Goal: Information Seeking & Learning: Find specific page/section

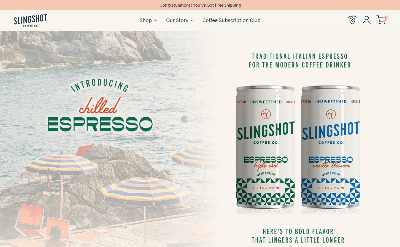
click at [351, 21] on img at bounding box center [352, 19] width 9 height 9
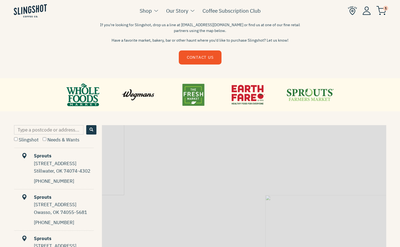
scroll to position [193, 0]
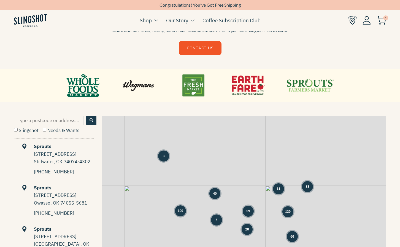
click at [83, 78] on link at bounding box center [82, 85] width 33 height 25
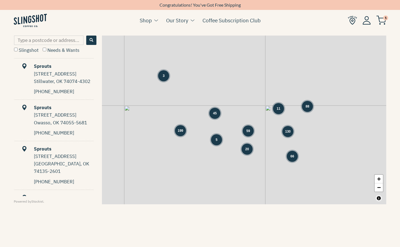
scroll to position [282, 0]
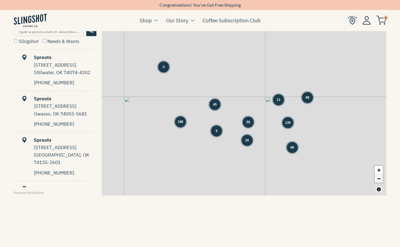
click at [380, 179] on link "−" at bounding box center [379, 178] width 8 height 8
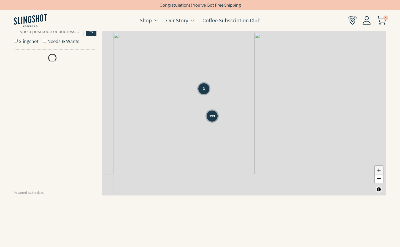
click at [379, 173] on link "+" at bounding box center [379, 170] width 8 height 9
click at [379, 170] on link "+" at bounding box center [379, 170] width 8 height 9
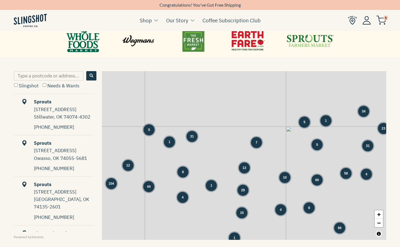
scroll to position [235, 0]
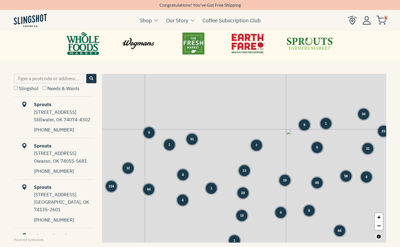
click at [22, 89] on label "Slingshot" at bounding box center [26, 88] width 25 height 6
click at [18, 89] on input "Slingshot" at bounding box center [16, 88] width 4 height 4
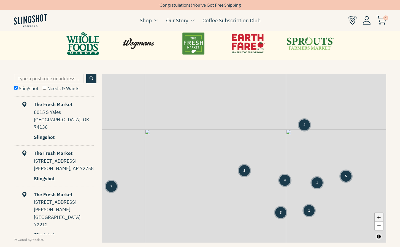
click at [382, 217] on link "+" at bounding box center [379, 217] width 8 height 9
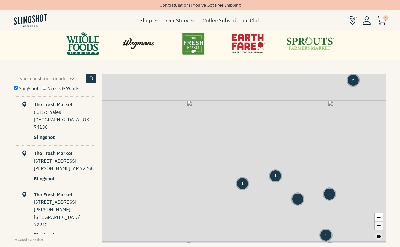
click at [376, 225] on link "−" at bounding box center [379, 226] width 8 height 8
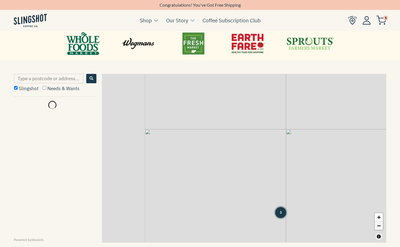
click at [377, 225] on link "−" at bounding box center [379, 226] width 8 height 8
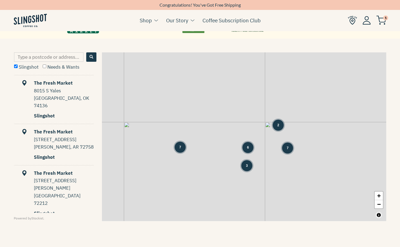
scroll to position [256, 0]
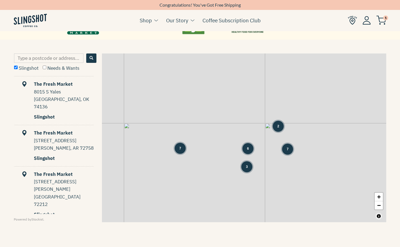
click at [18, 70] on label "Slingshot" at bounding box center [26, 68] width 25 height 6
click at [18, 69] on input "Slingshot" at bounding box center [16, 68] width 4 height 4
checkbox input "false"
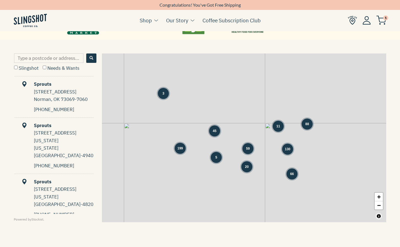
click at [44, 68] on input "Needs & Wants" at bounding box center [45, 68] width 4 height 4
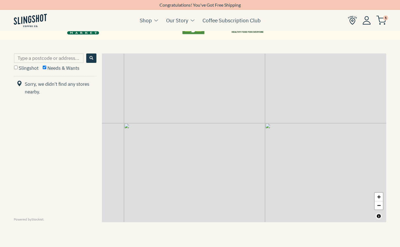
click at [45, 67] on input "Needs & Wants" at bounding box center [45, 68] width 4 height 4
checkbox input "false"
click at [30, 67] on label "Slingshot" at bounding box center [26, 68] width 25 height 6
click at [18, 67] on input "Slingshot" at bounding box center [16, 68] width 4 height 4
checkbox input "true"
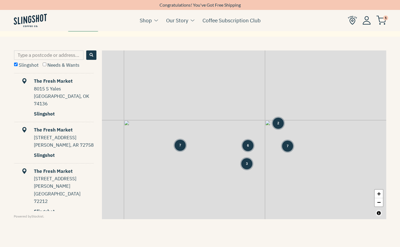
scroll to position [260, 0]
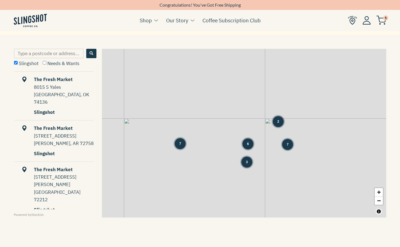
click at [23, 22] on img at bounding box center [30, 20] width 33 height 13
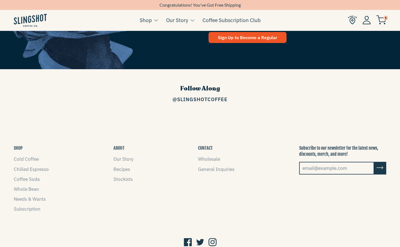
scroll to position [777, 0]
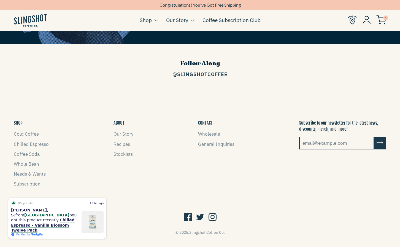
click at [36, 22] on img at bounding box center [30, 20] width 33 height 13
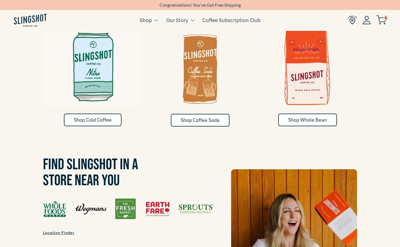
scroll to position [319, 0]
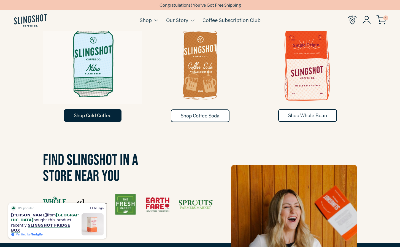
click at [106, 112] on span "Shop Cold Coffee" at bounding box center [93, 115] width 38 height 6
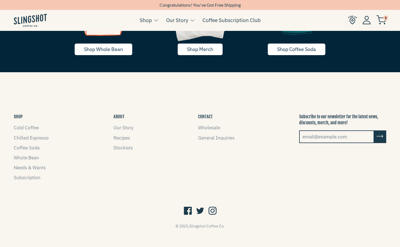
scroll to position [1002, 0]
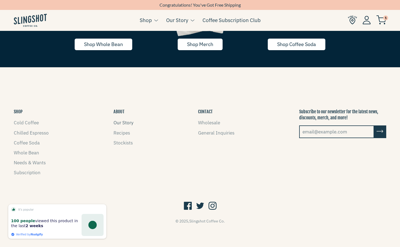
click at [123, 121] on link "Our Story" at bounding box center [124, 123] width 20 height 6
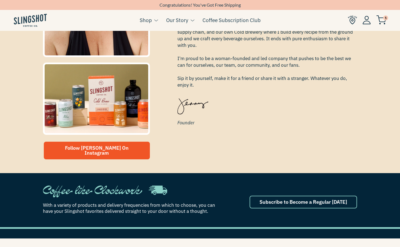
scroll to position [216, 0]
